Goal: Task Accomplishment & Management: Manage account settings

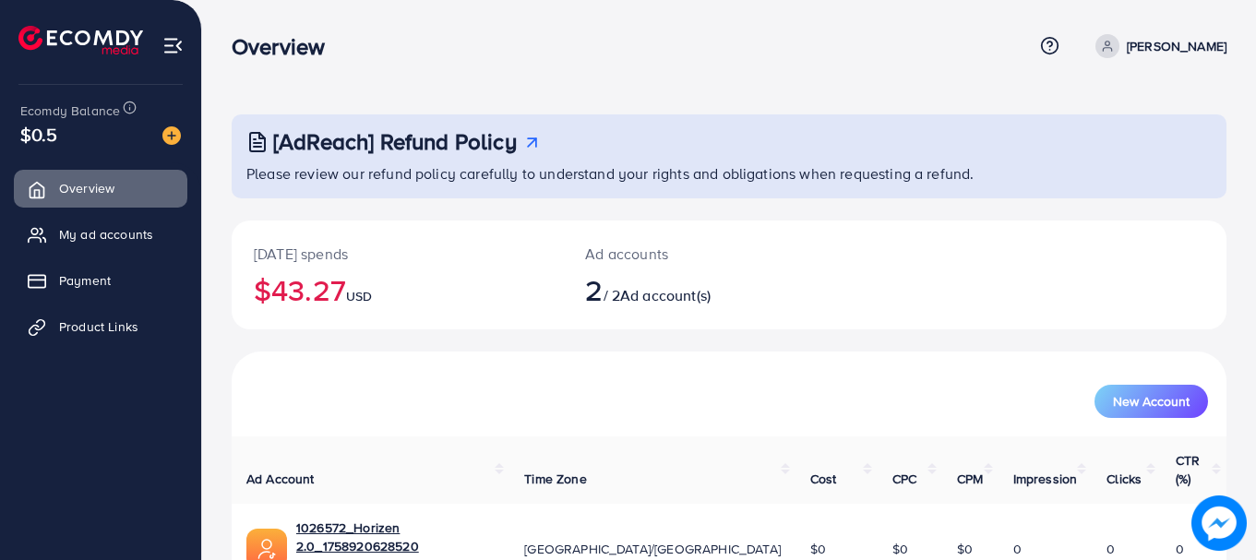
click at [323, 280] on h2 "$43.27 USD" at bounding box center [397, 289] width 287 height 35
click at [417, 288] on h2 "$43.27 USD" at bounding box center [397, 289] width 287 height 35
click at [731, 281] on h2 "2 / 2 Ad account(s)" at bounding box center [687, 289] width 205 height 35
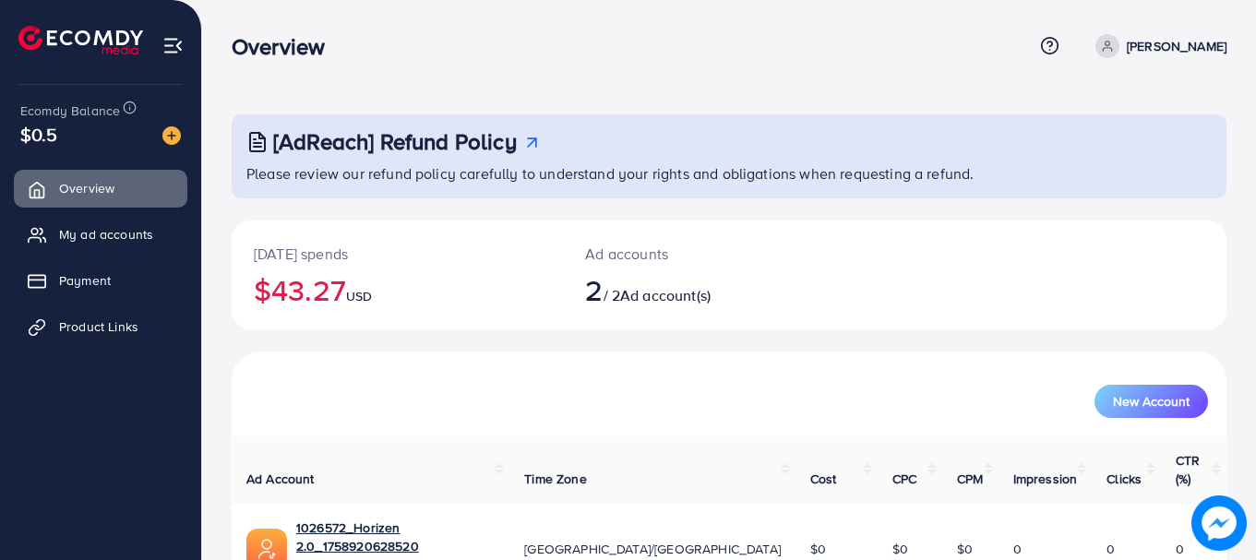
click at [731, 281] on h2 "2 / 2 Ad account(s)" at bounding box center [687, 289] width 205 height 35
drag, startPoint x: 731, startPoint y: 281, endPoint x: 694, endPoint y: 292, distance: 38.3
click at [707, 288] on h2 "2 / 2 Ad account(s)" at bounding box center [687, 289] width 205 height 35
click at [685, 296] on span "Ad account(s)" at bounding box center [665, 295] width 90 height 20
click at [633, 265] on div "Ad accounts 2 / 2 Ad account(s)" at bounding box center [687, 274] width 249 height 109
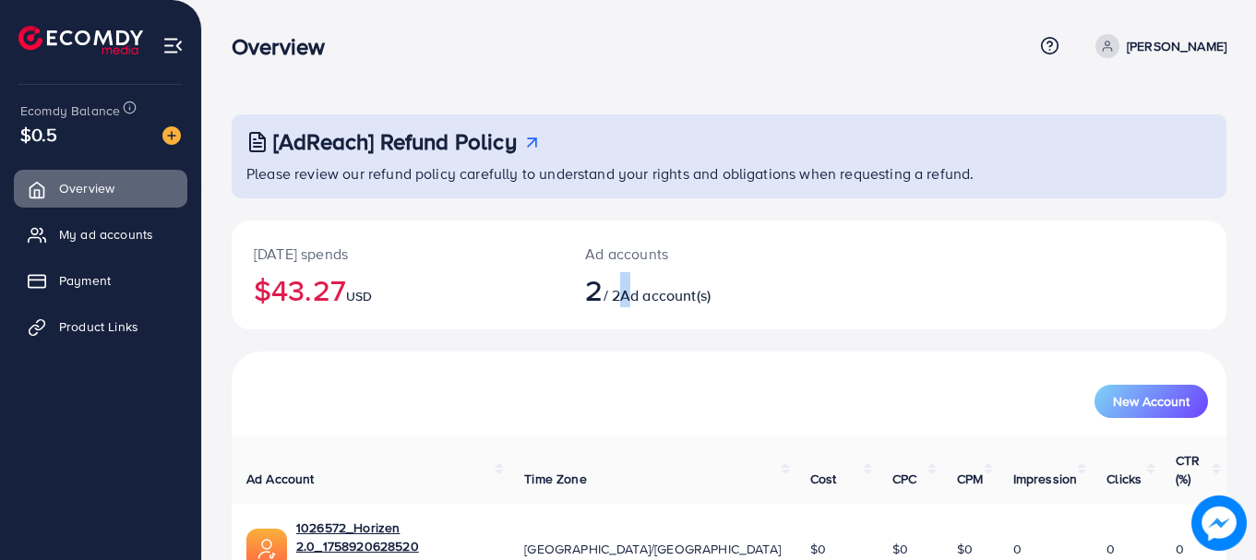
click at [632, 265] on div "Ad accounts 2 / 2 Ad account(s)" at bounding box center [687, 274] width 249 height 109
click at [610, 259] on p "Ad accounts" at bounding box center [687, 254] width 205 height 22
click at [606, 258] on p "Ad accounts" at bounding box center [687, 254] width 205 height 22
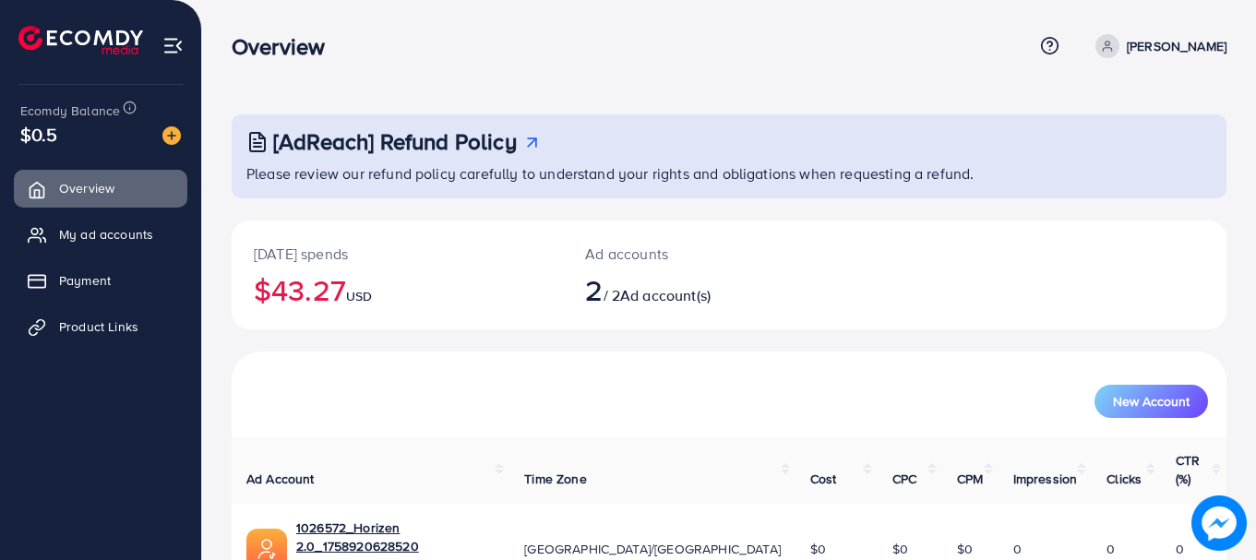
click at [606, 258] on p "Ad accounts" at bounding box center [687, 254] width 205 height 22
click at [603, 257] on p "Ad accounts" at bounding box center [687, 254] width 205 height 22
